Goal: Information Seeking & Learning: Learn about a topic

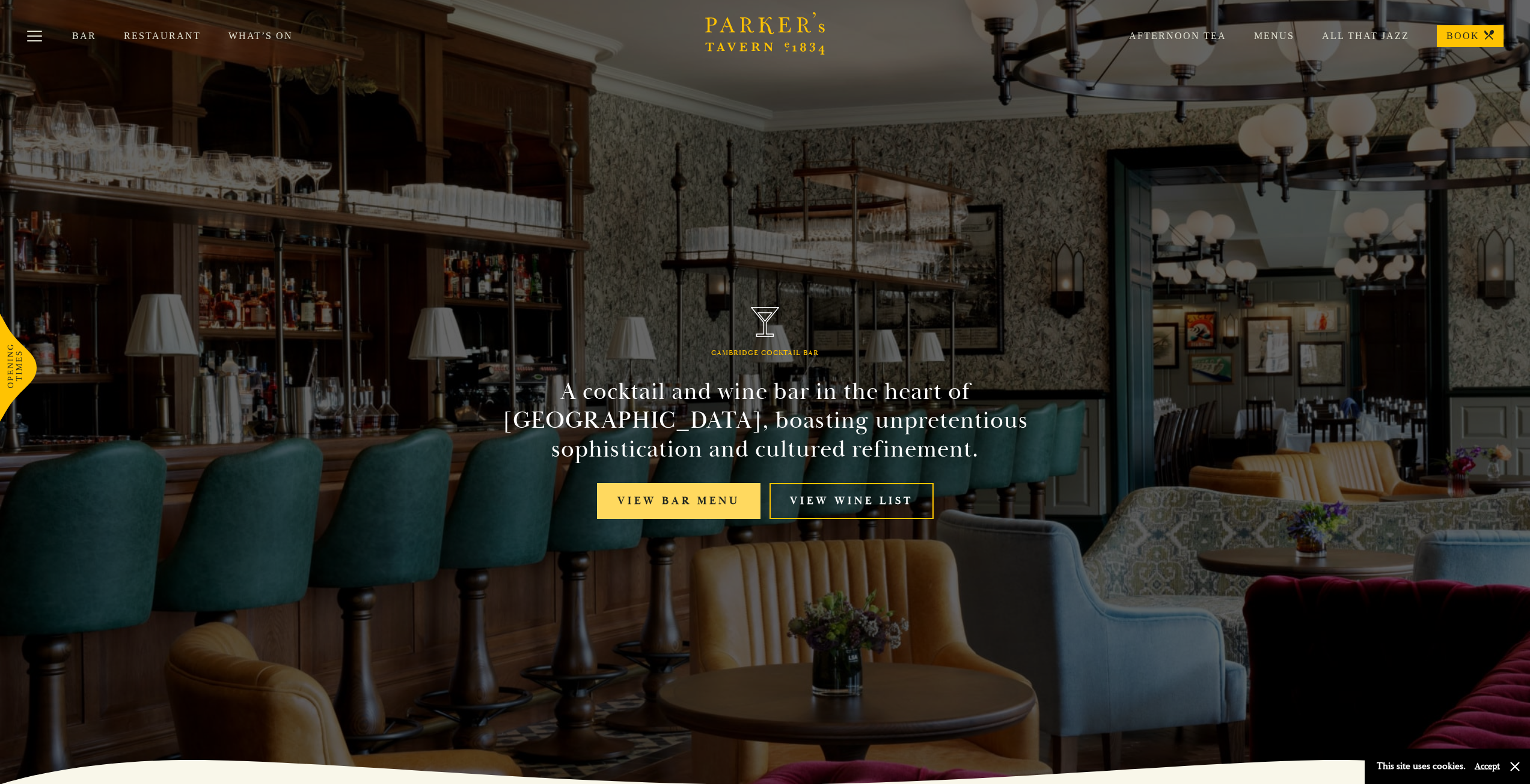
click at [656, 502] on link "View bar menu" at bounding box center [679, 501] width 163 height 37
click at [168, 35] on link "Restaurant" at bounding box center [176, 36] width 105 height 12
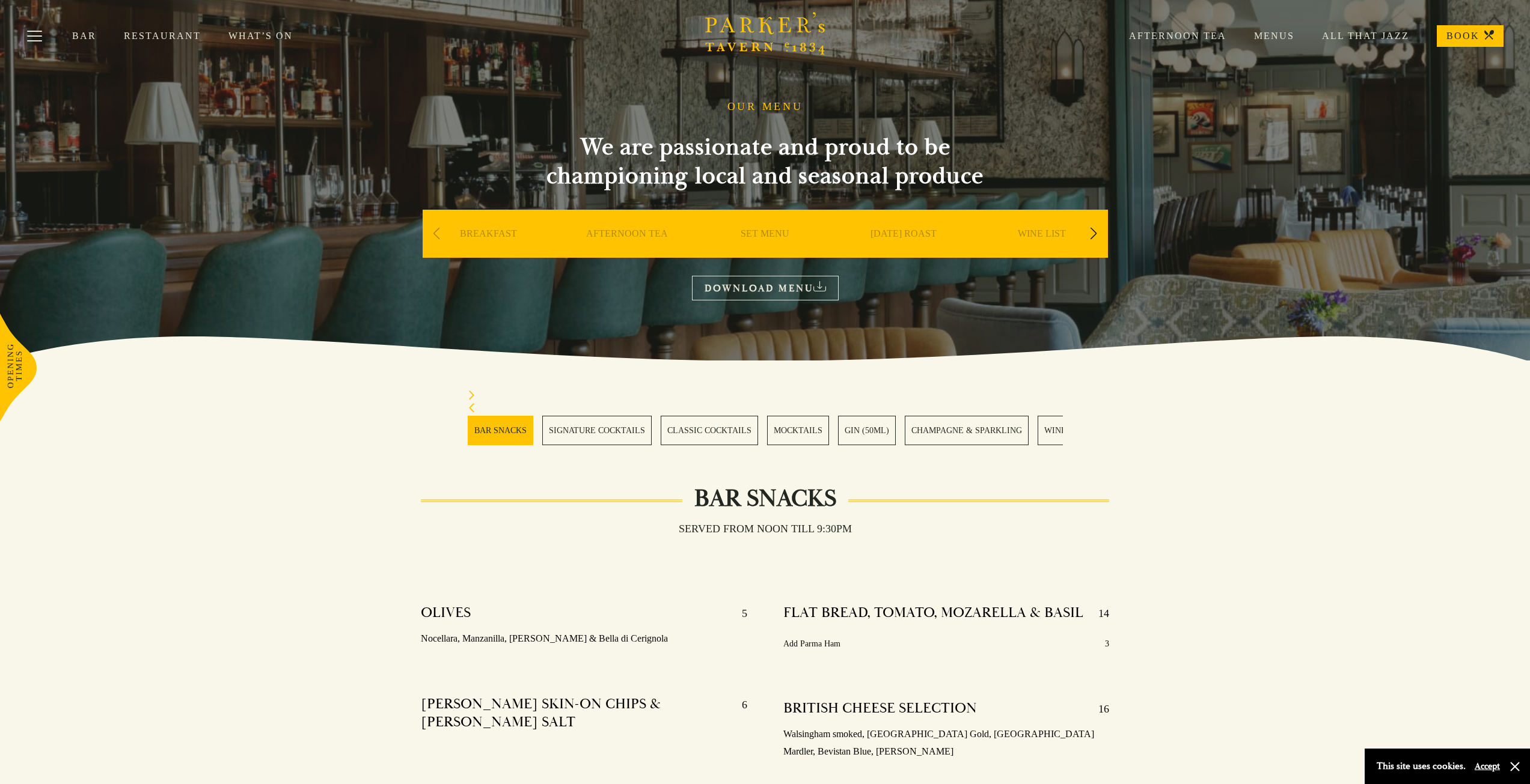
click at [771, 235] on link "SET MENU" at bounding box center [765, 252] width 49 height 48
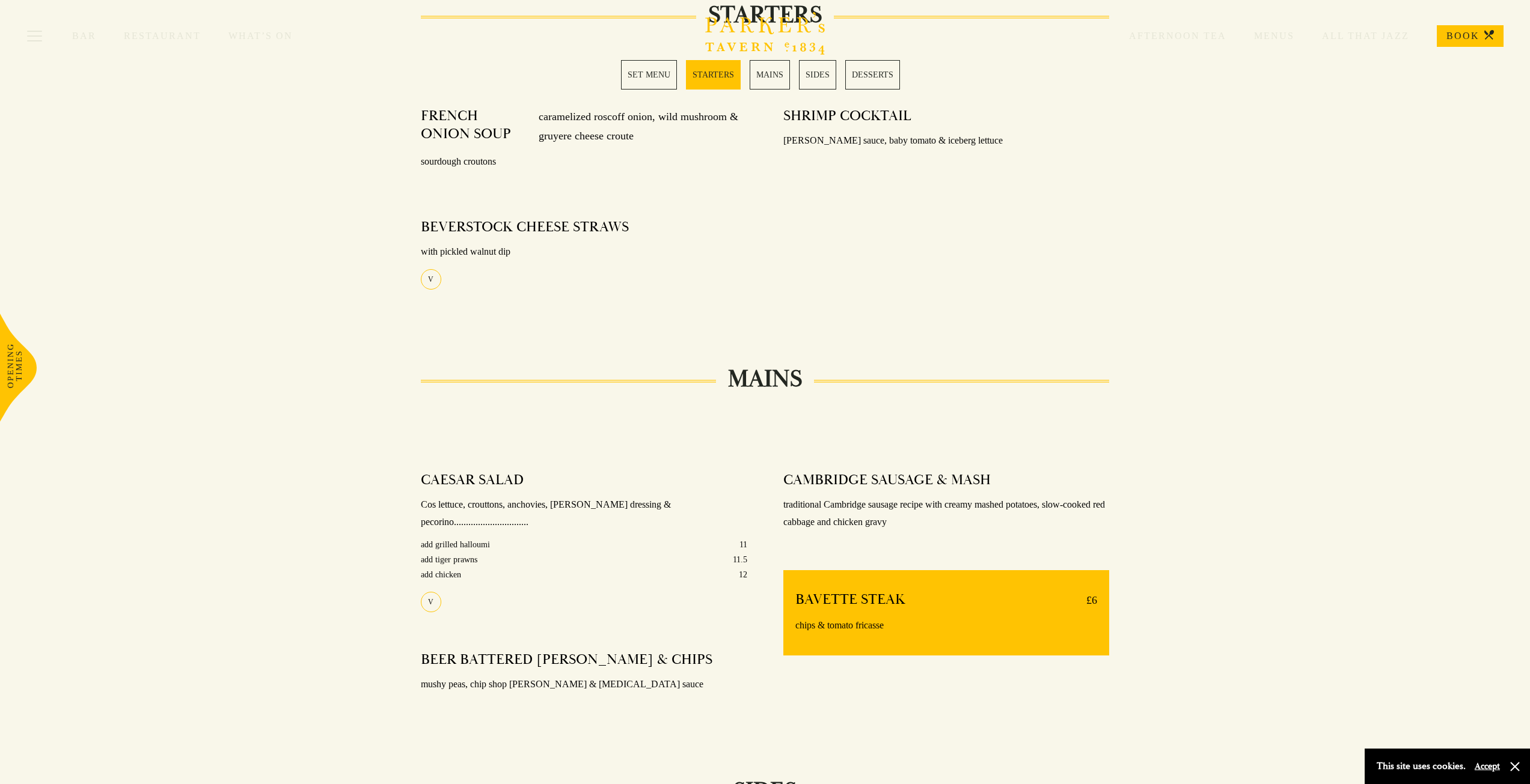
scroll to position [444, 0]
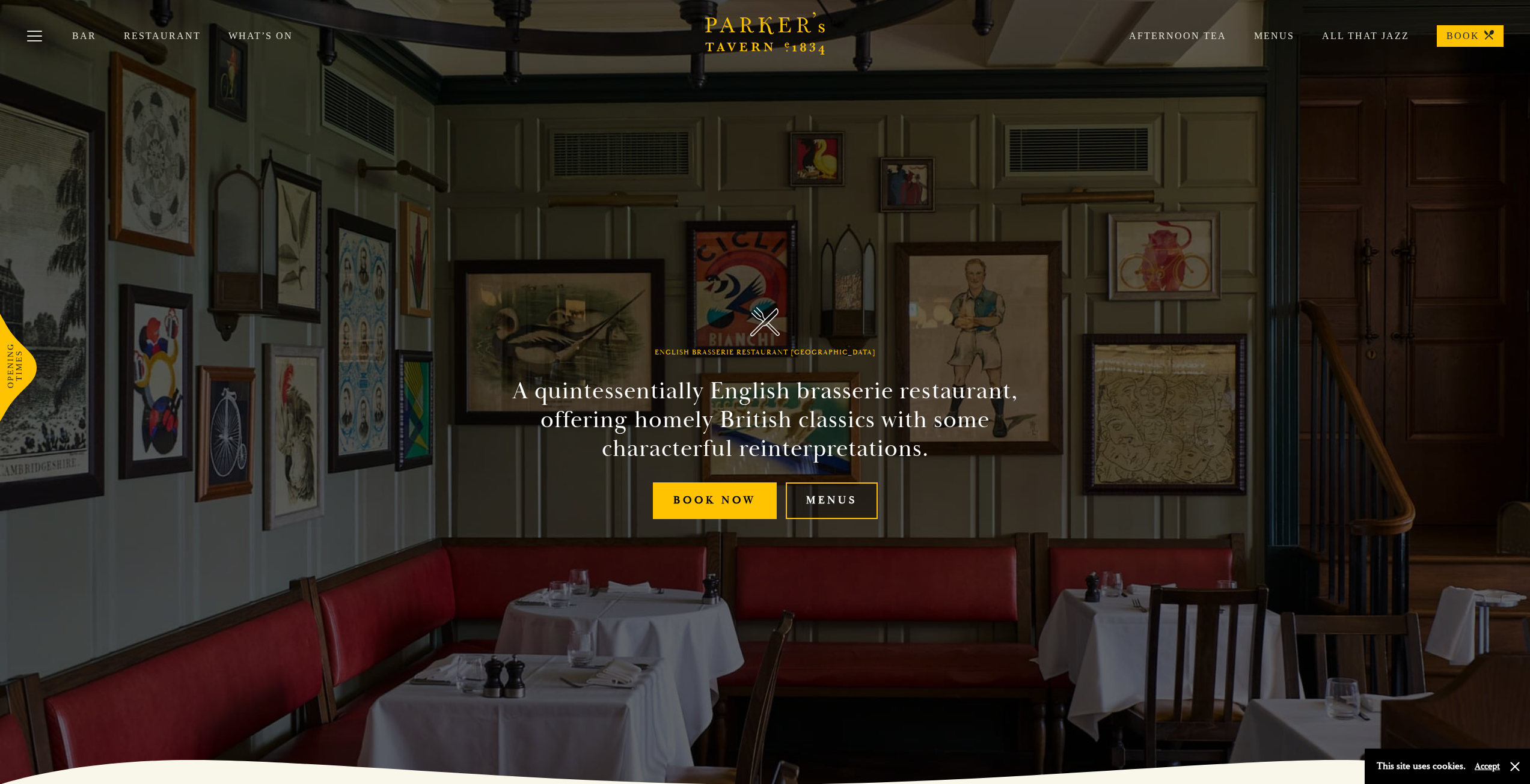
click at [832, 503] on link "Menus" at bounding box center [832, 501] width 92 height 37
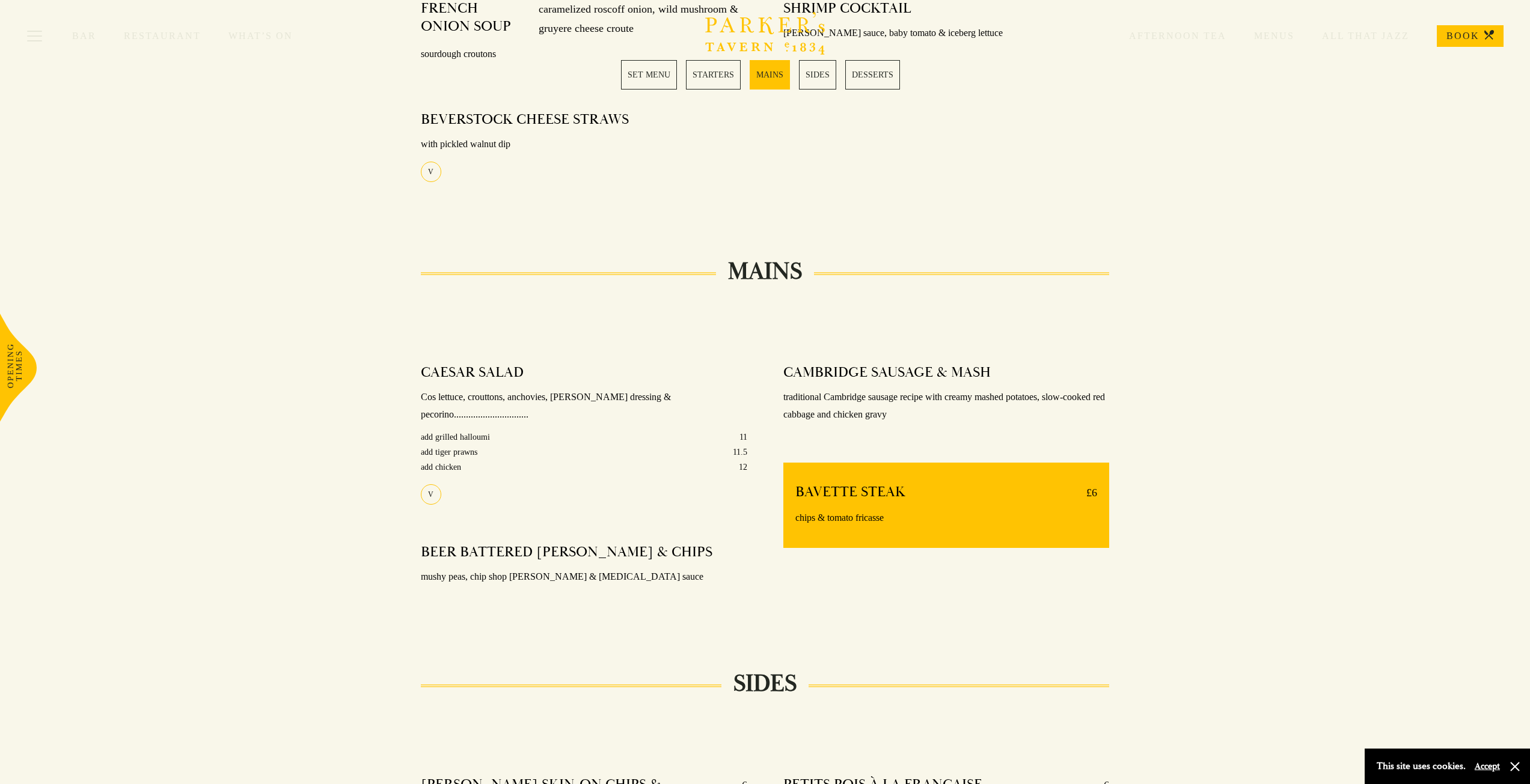
scroll to position [721, 0]
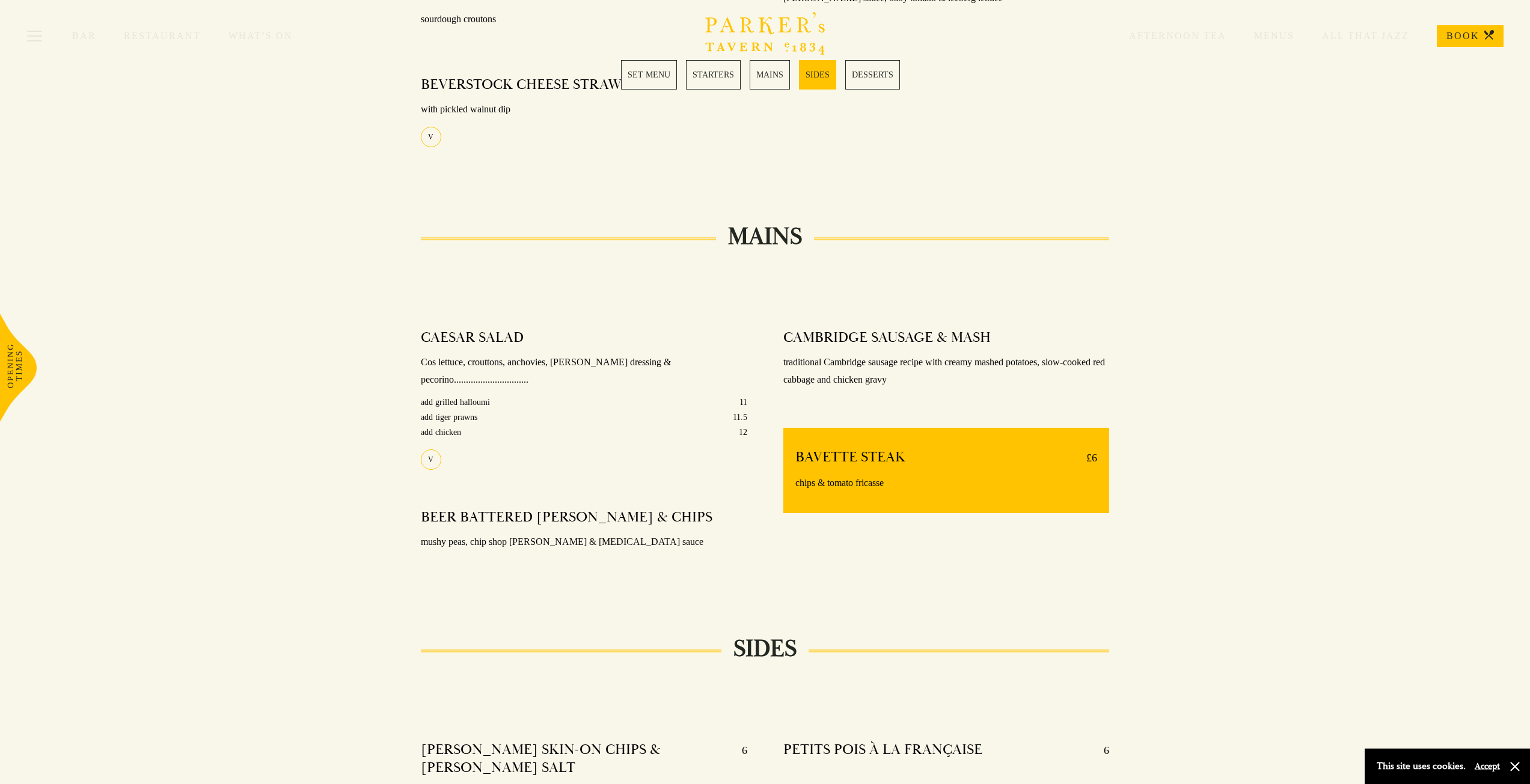
click at [766, 72] on link "MAINS" at bounding box center [769, 75] width 40 height 29
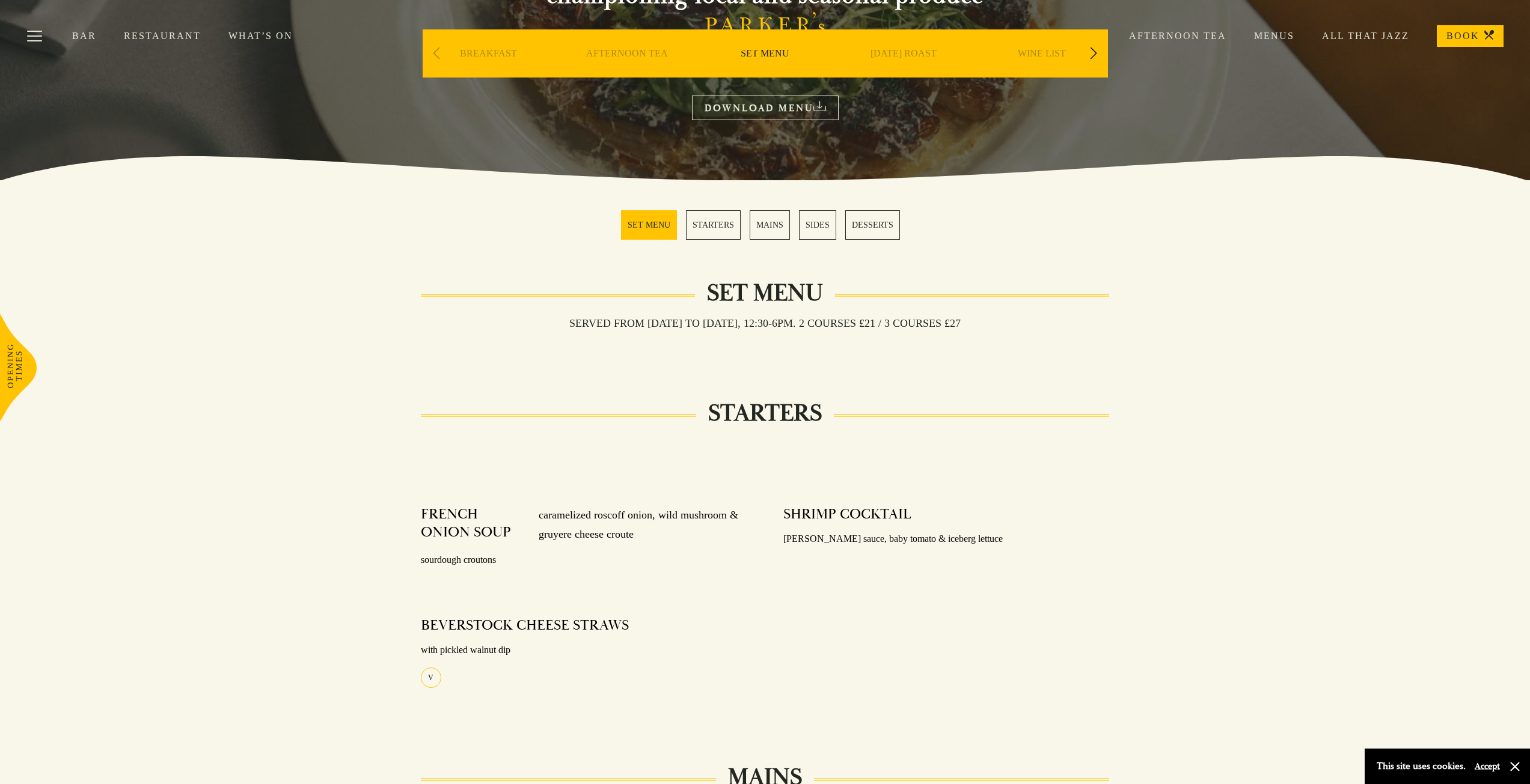
scroll to position [176, 0]
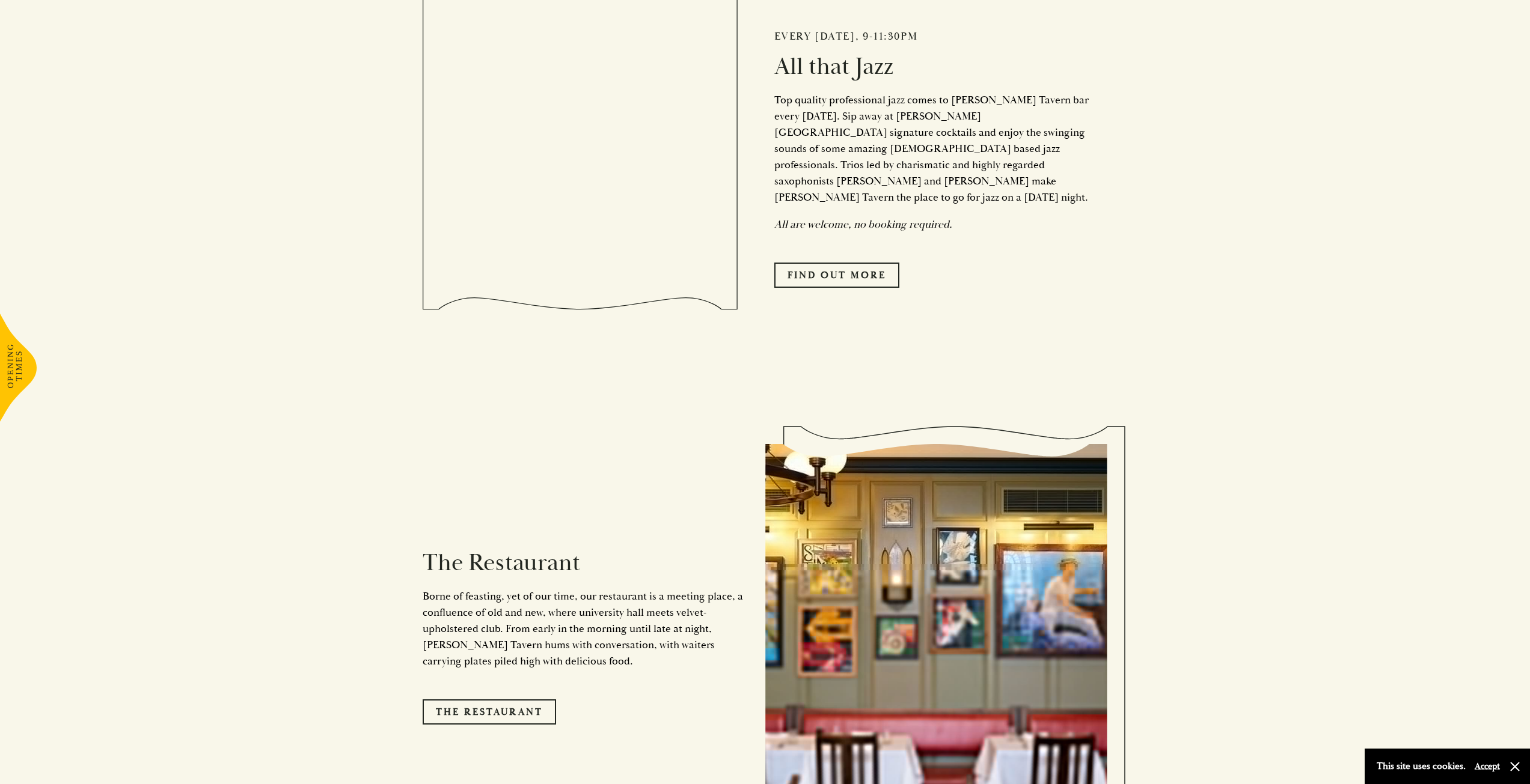
scroll to position [1202, 0]
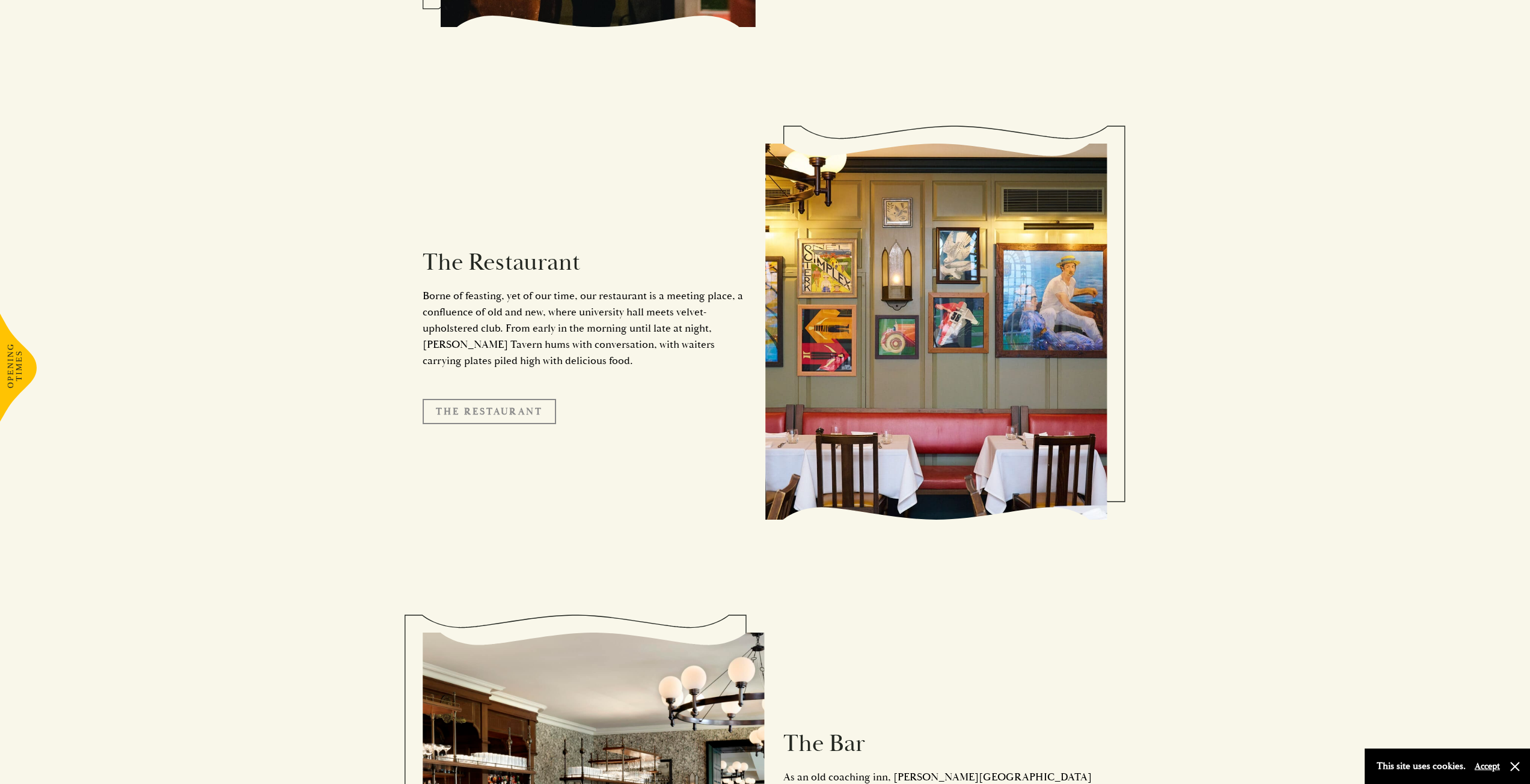
click at [480, 399] on link "The Restaurant" at bounding box center [488, 412] width 133 height 25
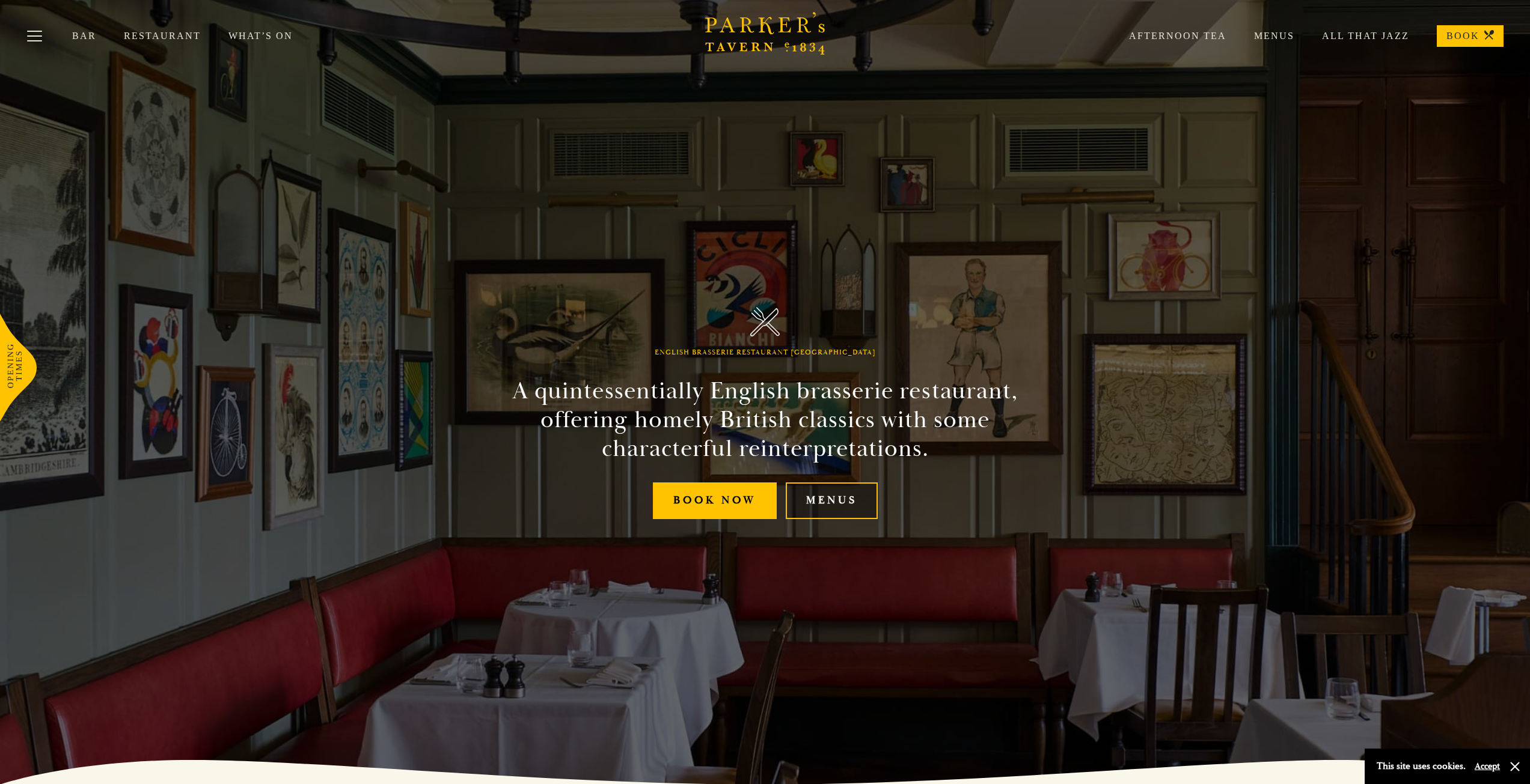
click at [814, 502] on link "Menus" at bounding box center [832, 501] width 92 height 37
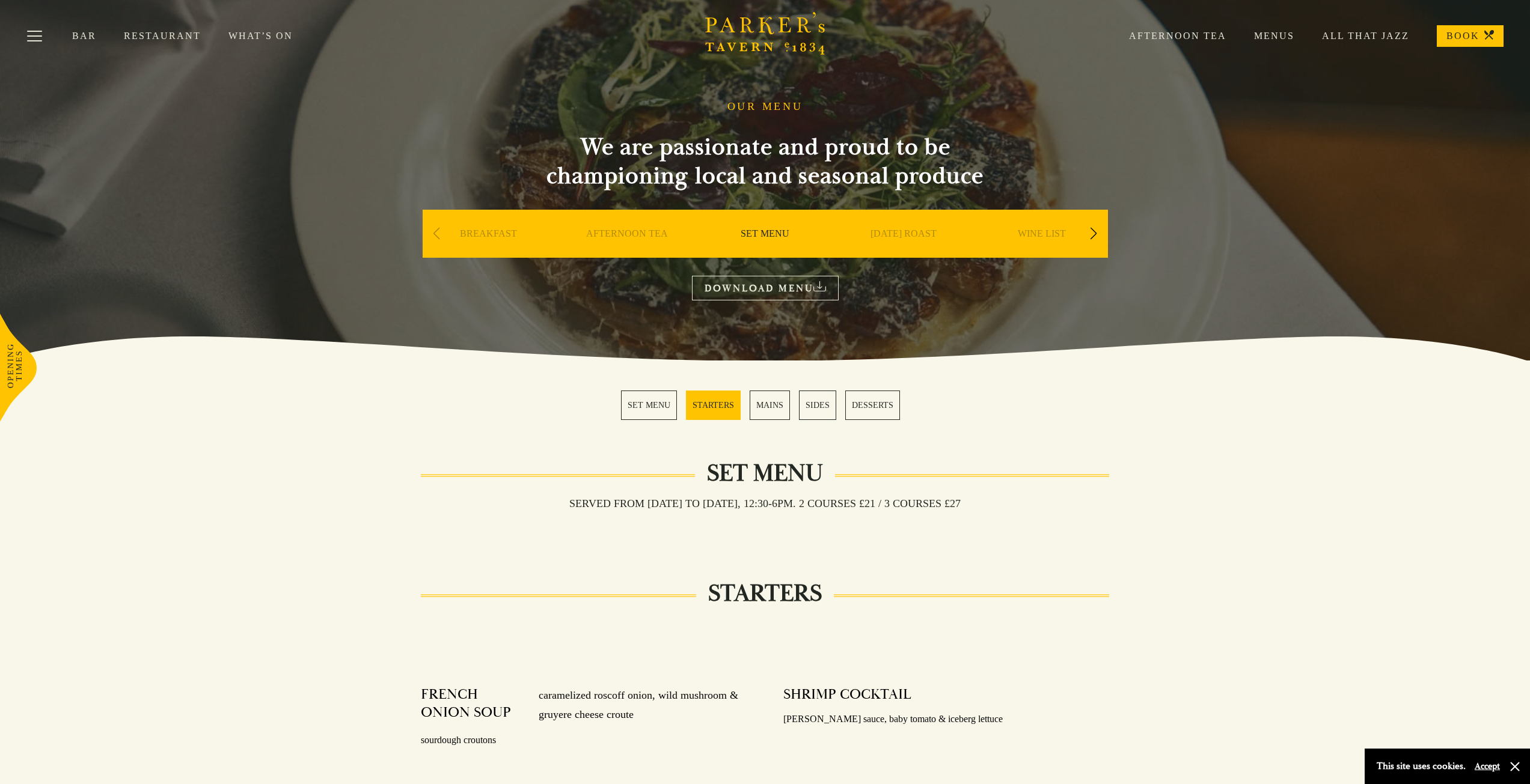
click at [1095, 230] on div "Next slide" at bounding box center [1094, 234] width 16 height 26
click at [1096, 230] on div "Next slide" at bounding box center [1094, 234] width 16 height 26
click at [905, 234] on link "A LA CARTE" at bounding box center [903, 252] width 56 height 48
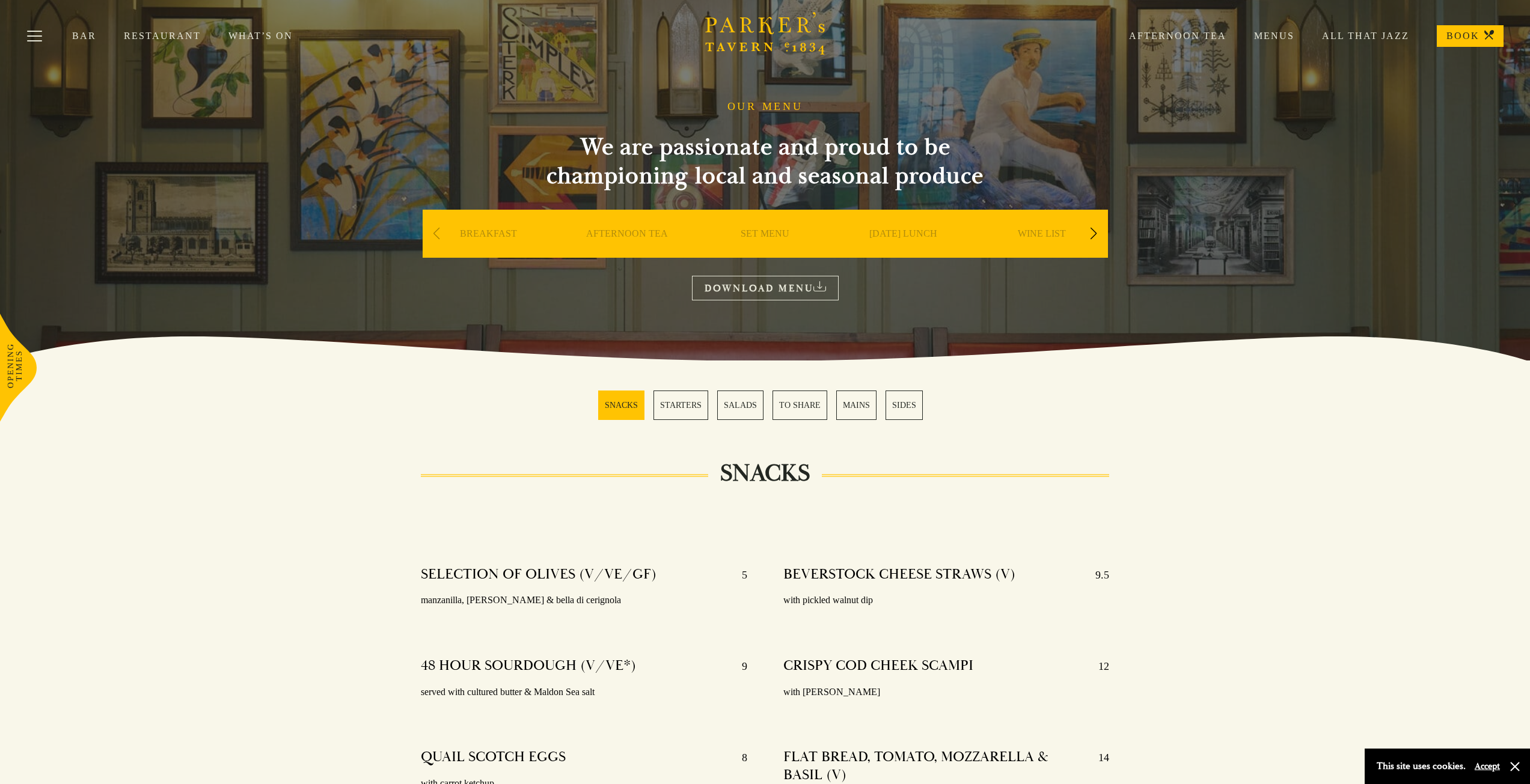
click at [1095, 234] on div "Next slide" at bounding box center [1094, 234] width 16 height 26
click at [901, 234] on link "DESSERT" at bounding box center [903, 252] width 42 height 48
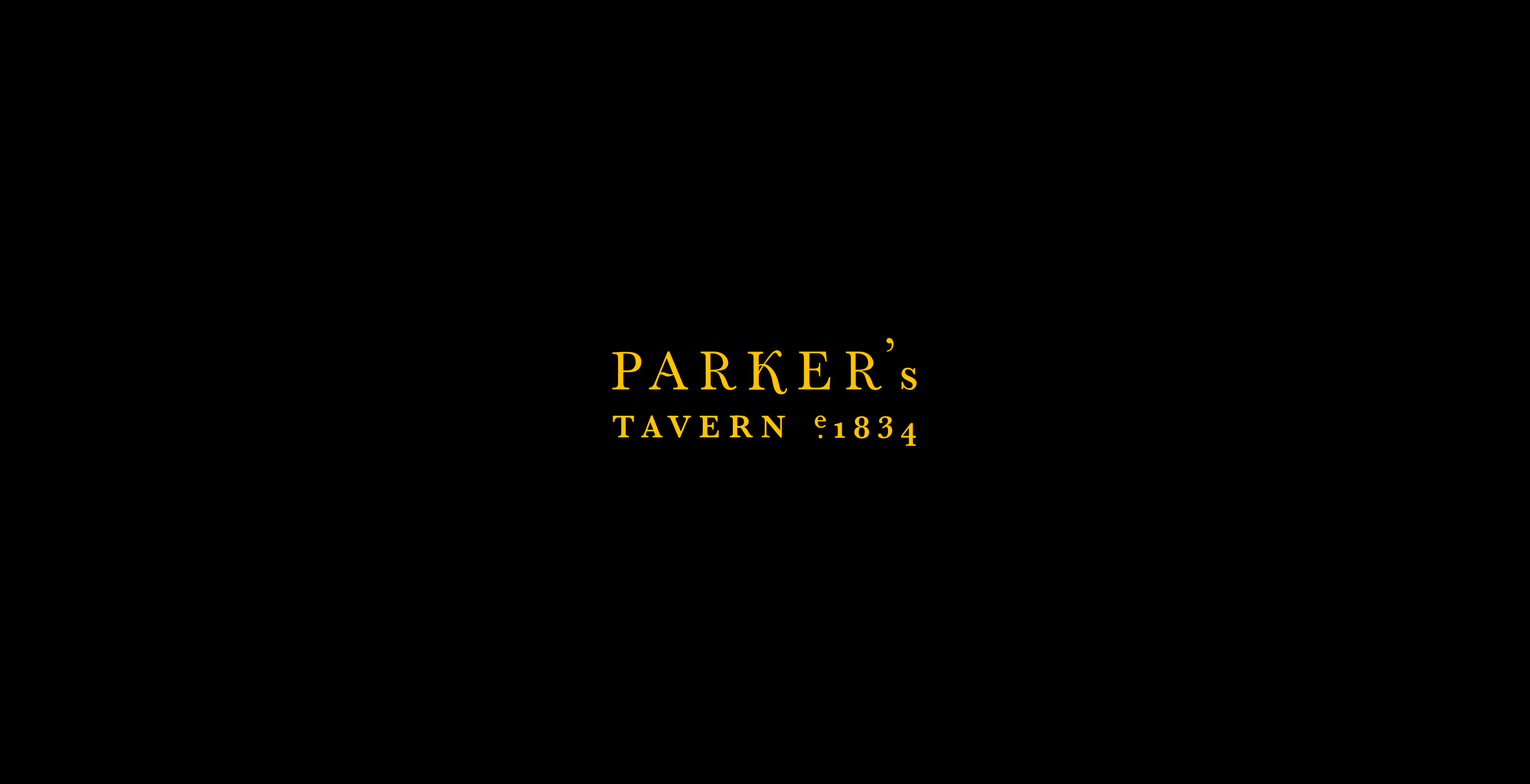
scroll to position [230, 0]
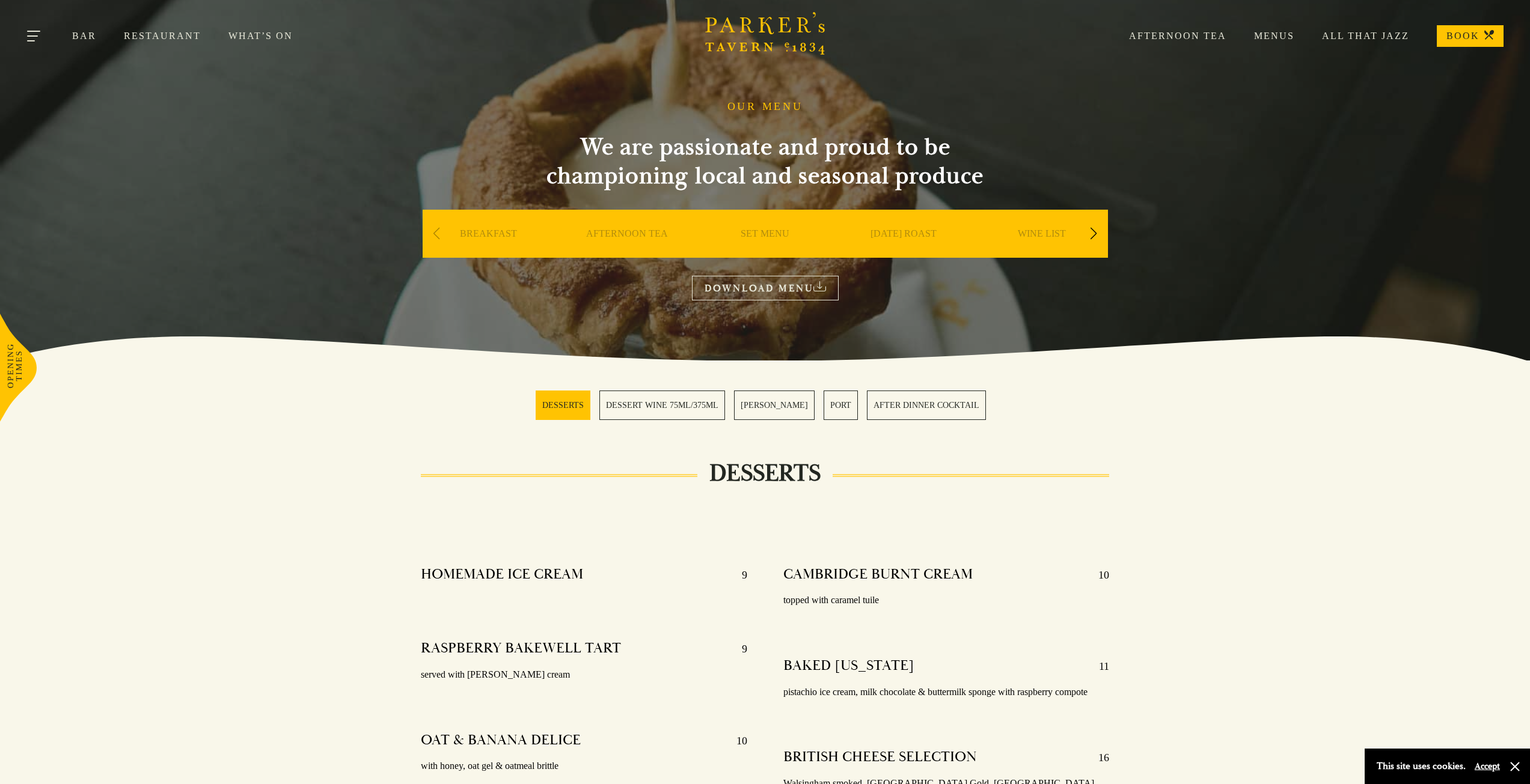
click at [40, 40] on button "Toggle navigation" at bounding box center [34, 38] width 51 height 51
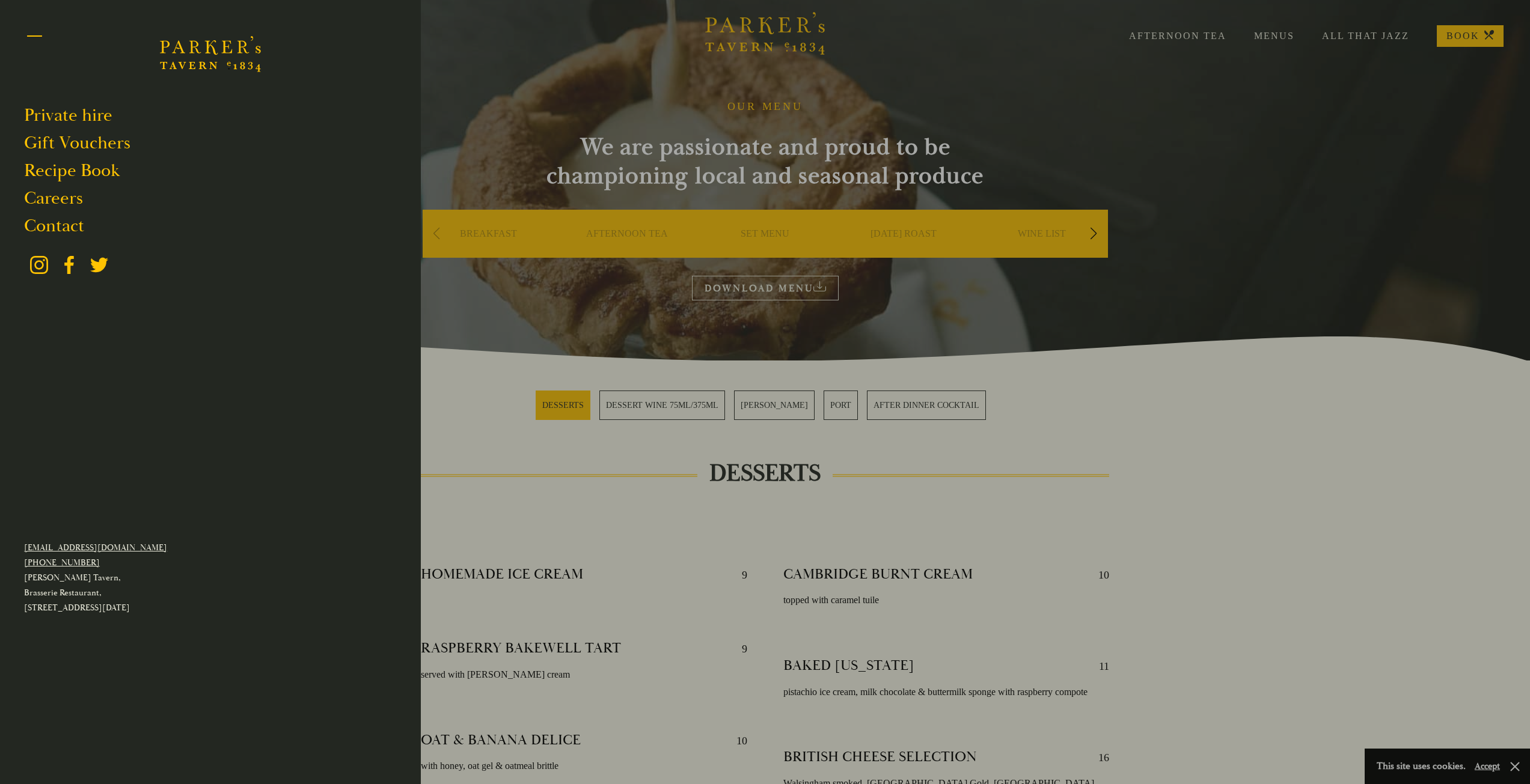
click at [40, 40] on button "Toggle navigation" at bounding box center [34, 38] width 51 height 51
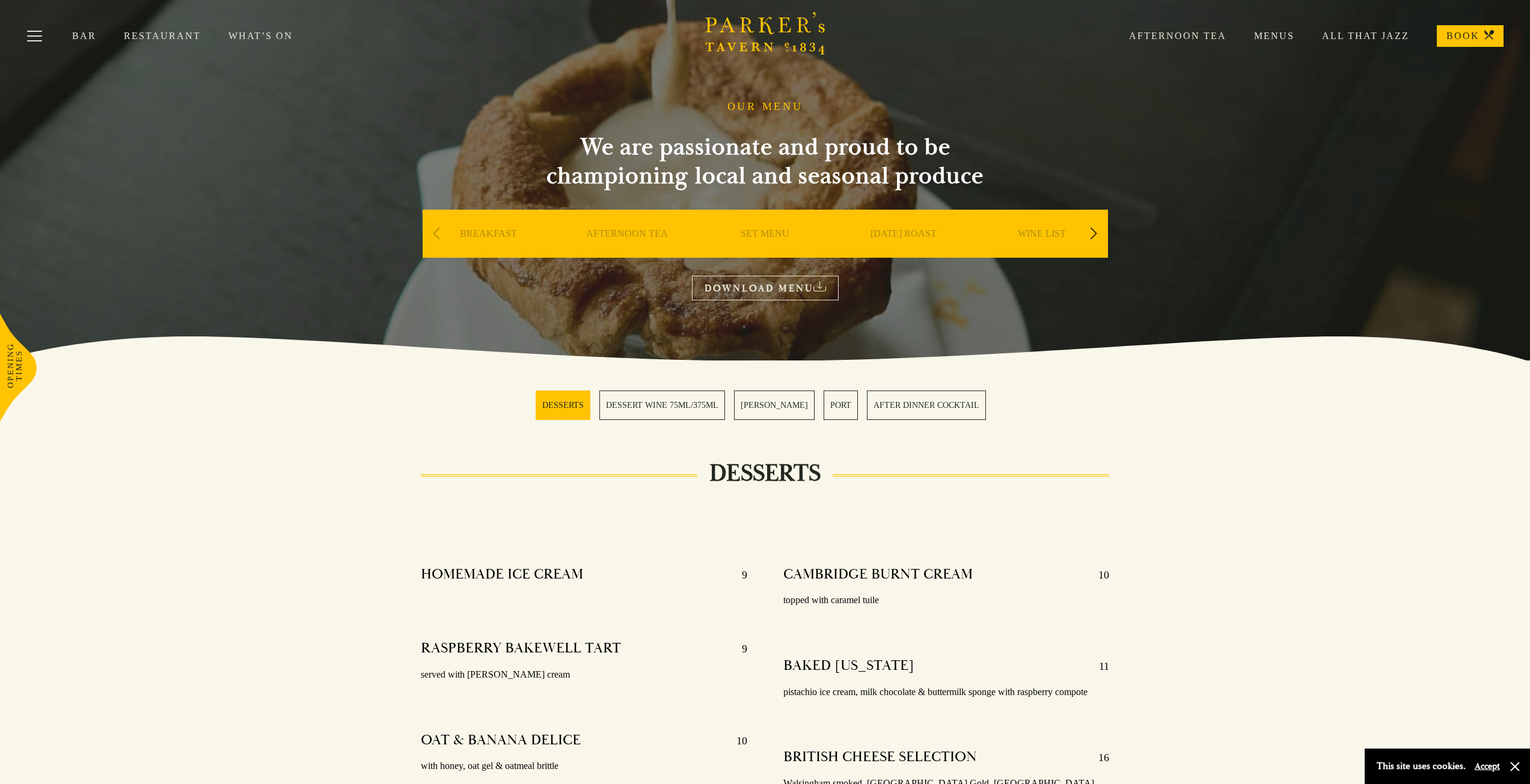
click at [144, 35] on link "Restaurant" at bounding box center [176, 36] width 105 height 12
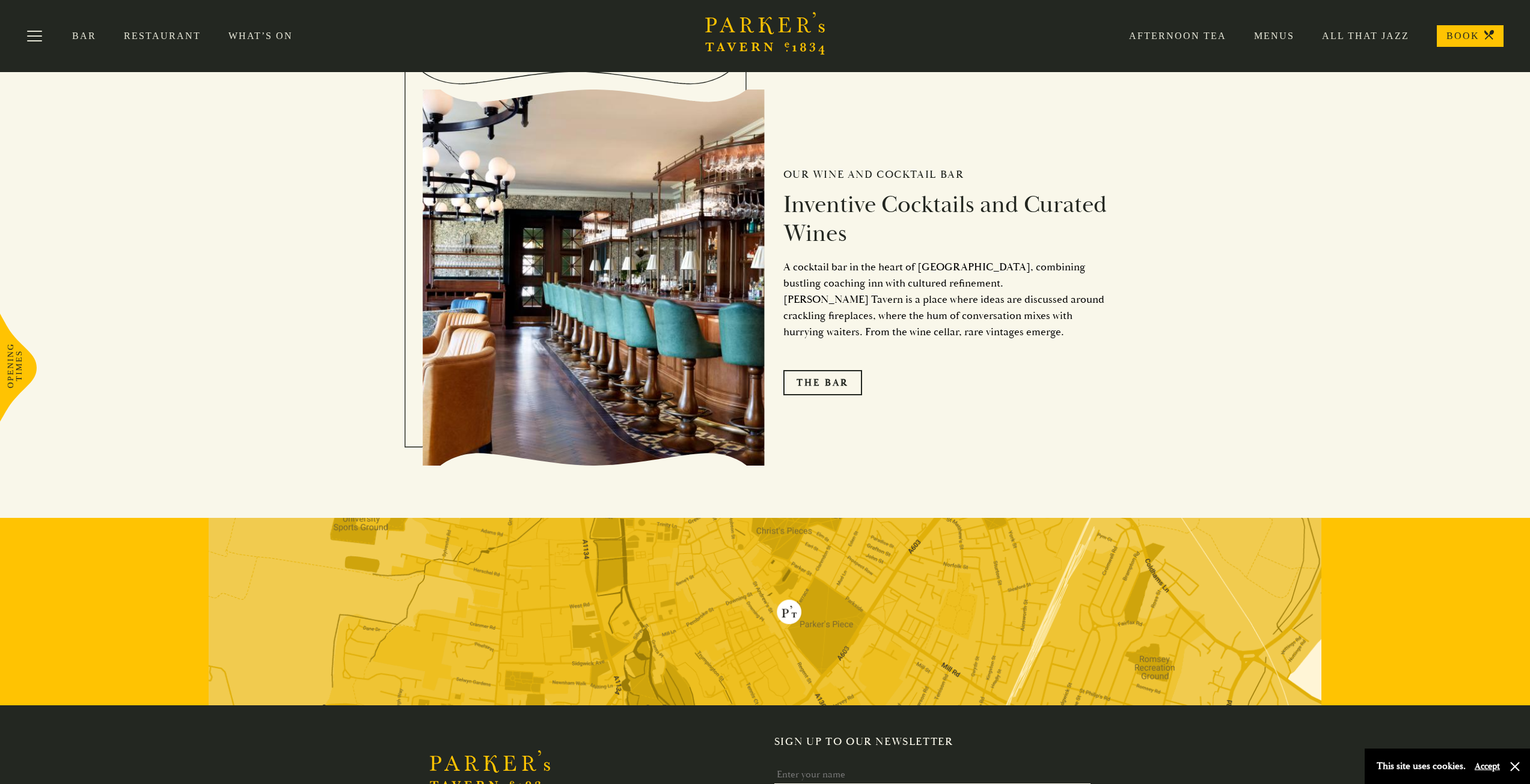
scroll to position [1874, 0]
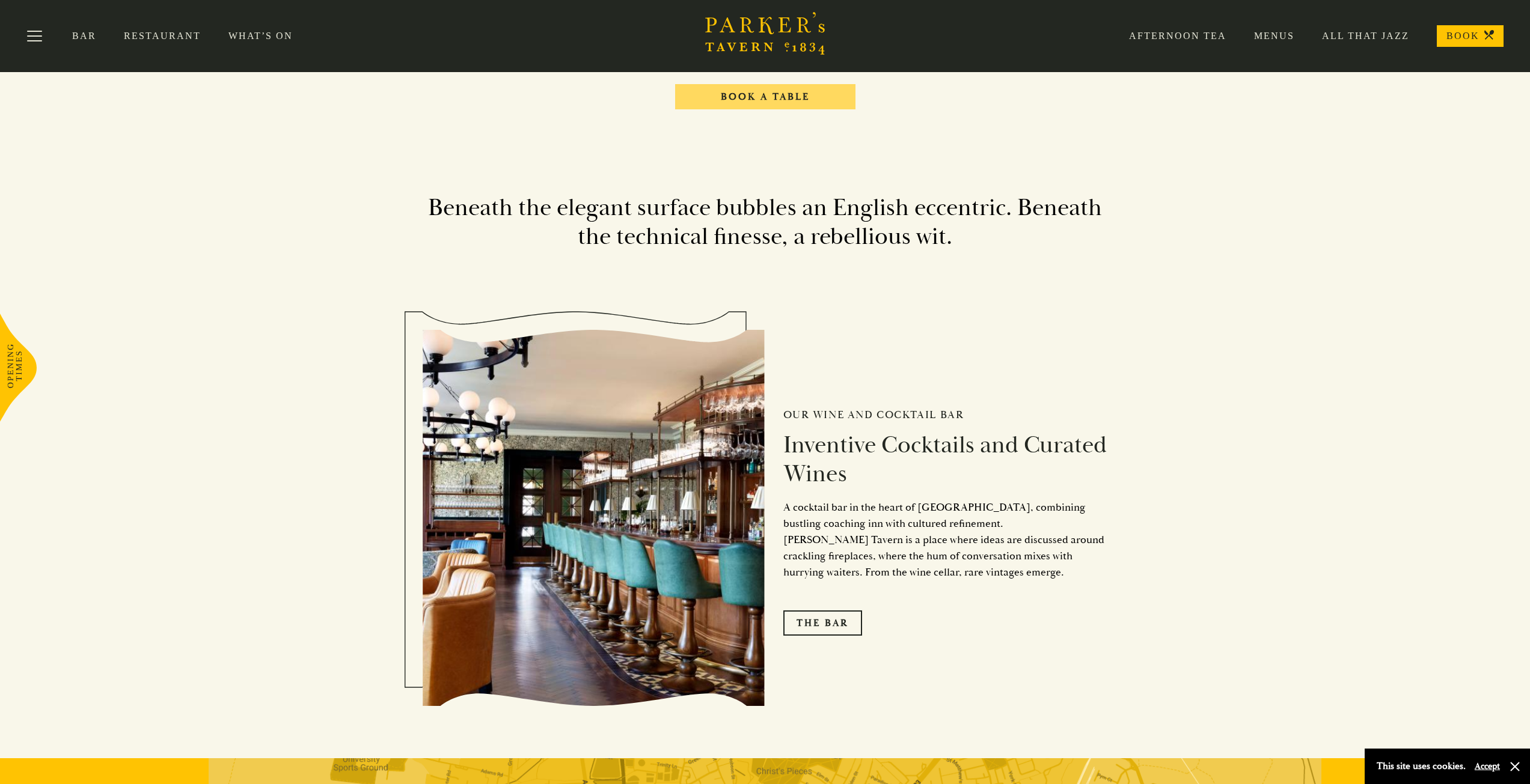
click at [764, 97] on link "Book A Table" at bounding box center [765, 96] width 181 height 25
